Goal: Transaction & Acquisition: Purchase product/service

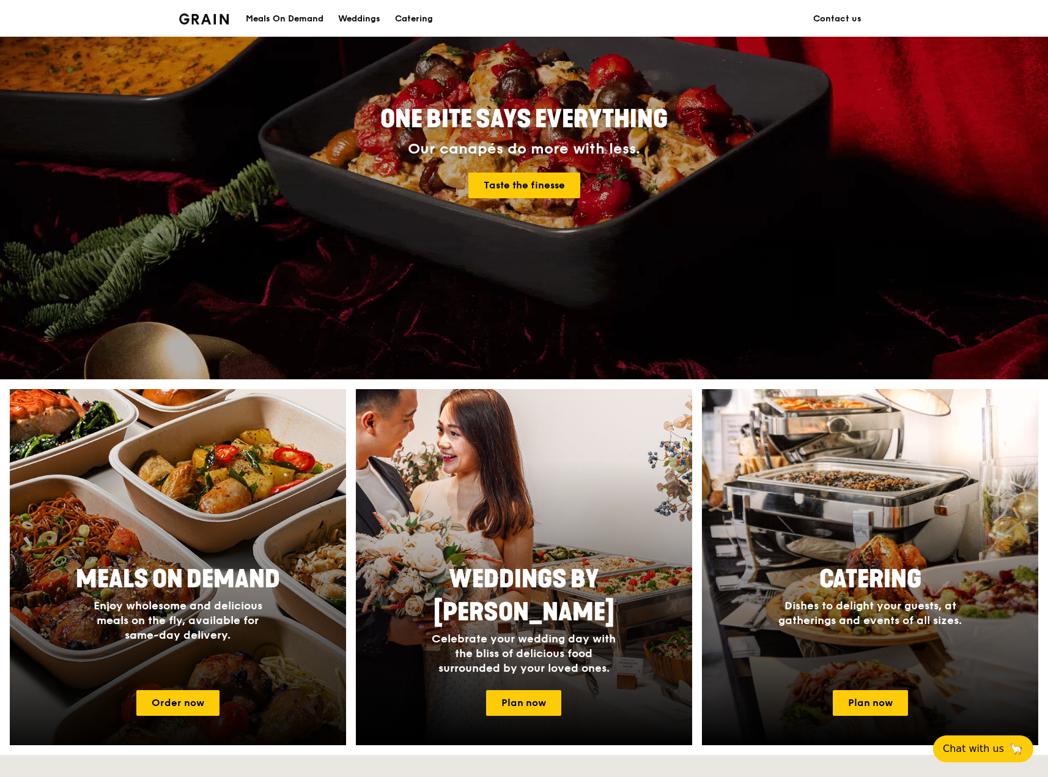
scroll to position [122, 0]
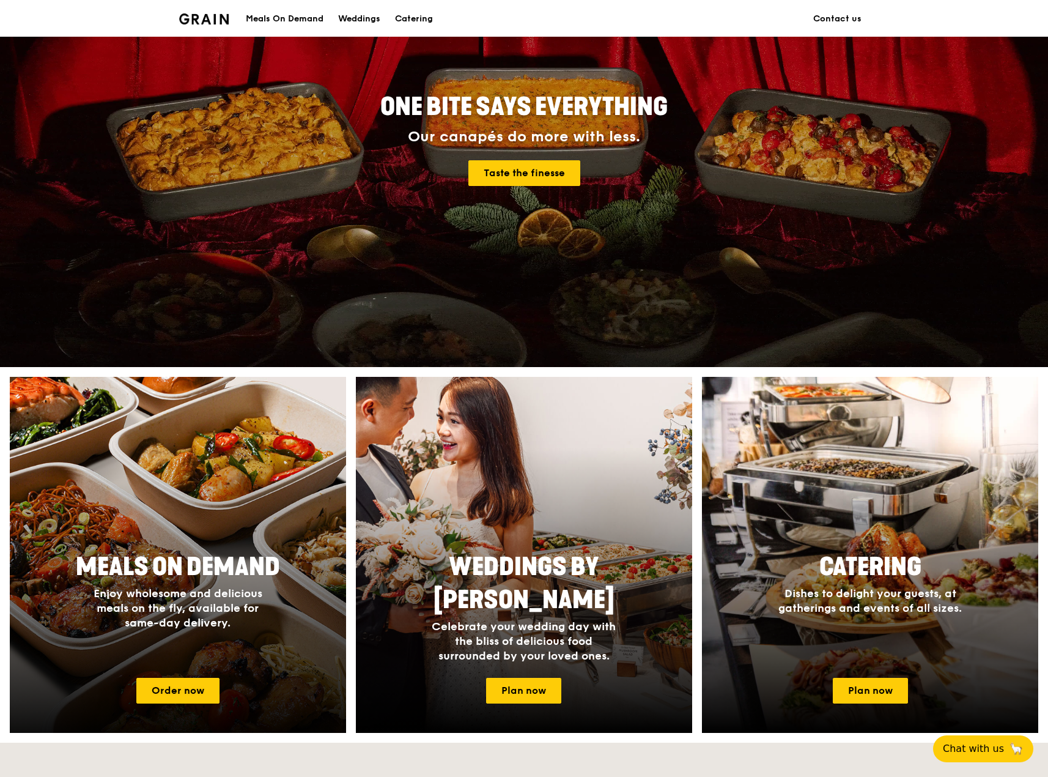
click at [219, 564] on span "Meals On Demand" at bounding box center [178, 566] width 204 height 29
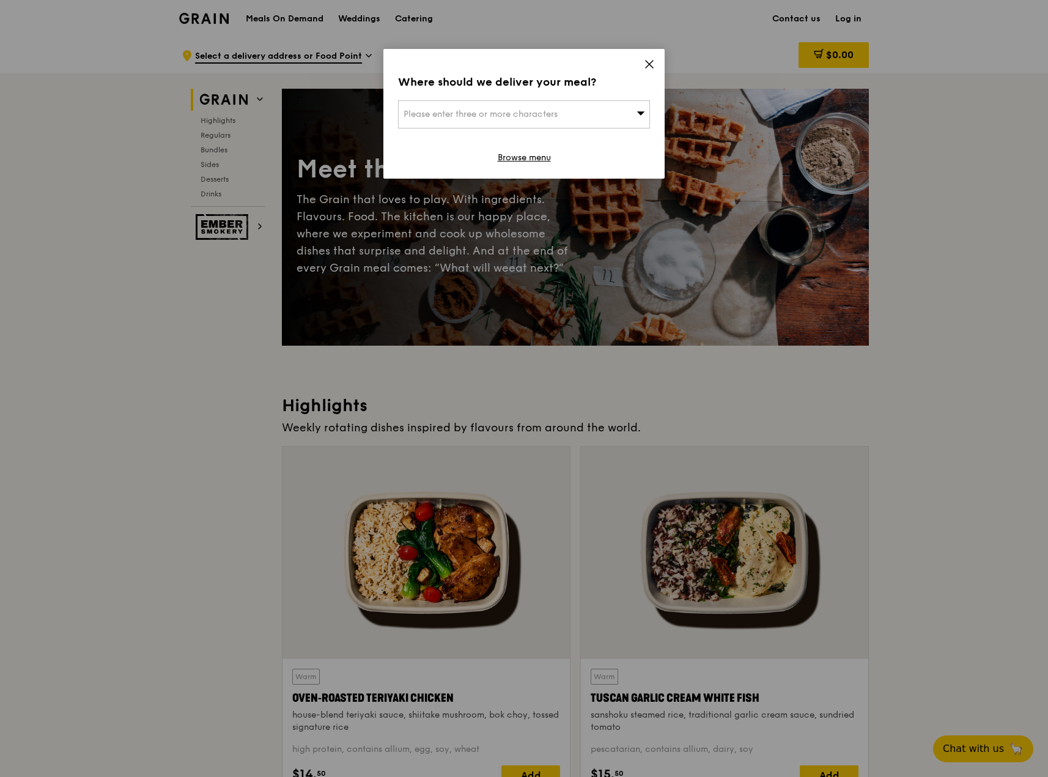
click at [648, 68] on icon at bounding box center [649, 64] width 11 height 11
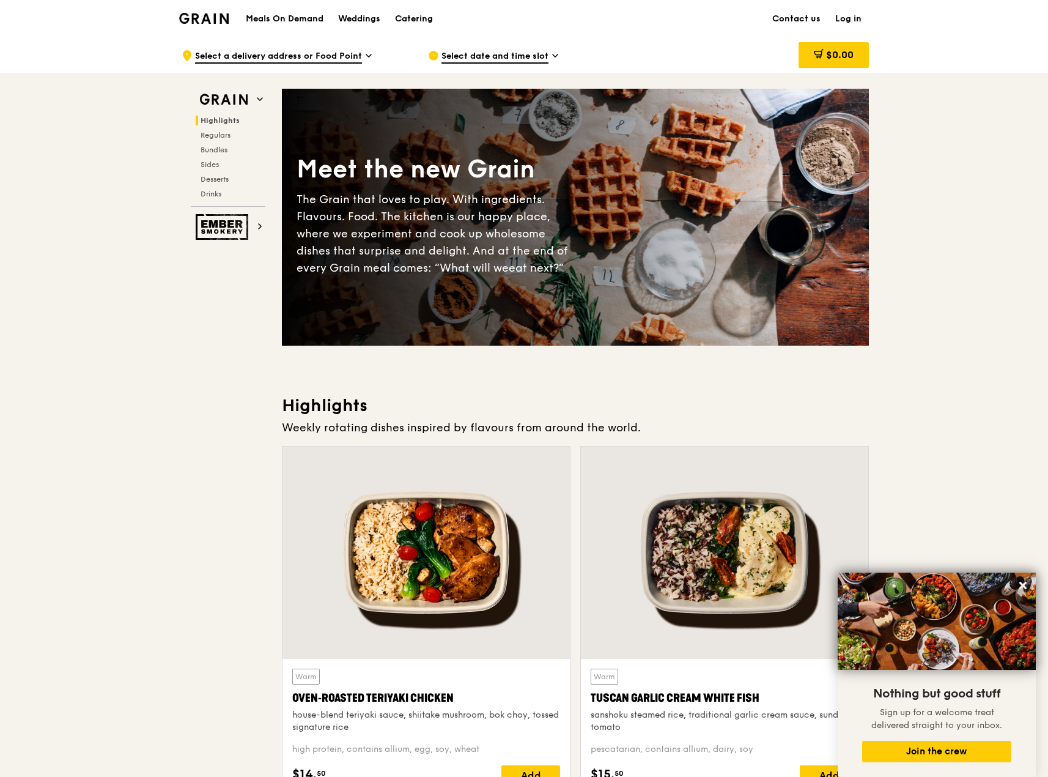
click at [318, 20] on h1 "Meals On Demand" at bounding box center [285, 19] width 78 height 12
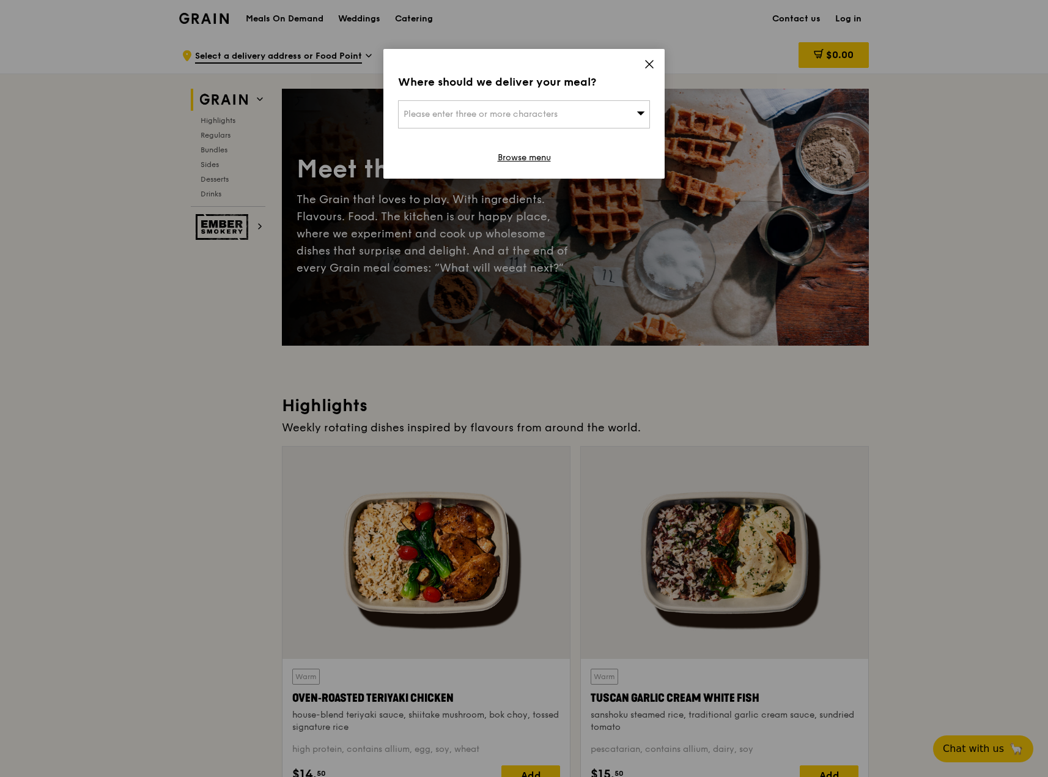
click at [524, 113] on span "Please enter three or more characters" at bounding box center [481, 114] width 154 height 10
